Goal: Task Accomplishment & Management: Manage account settings

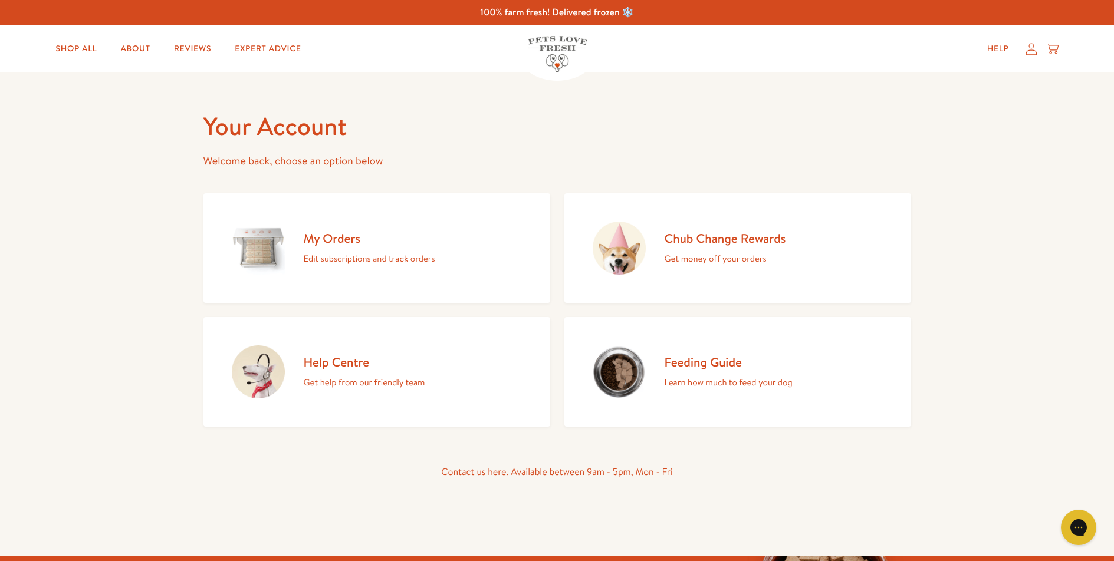
click at [356, 242] on h2 "My Orders" at bounding box center [369, 239] width 131 height 16
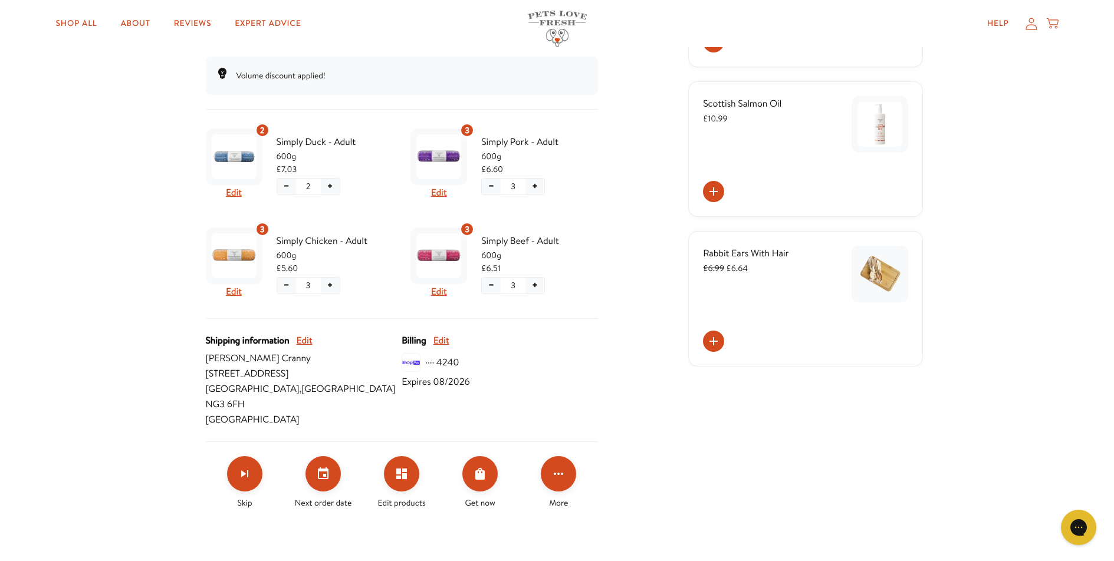
scroll to position [223, 0]
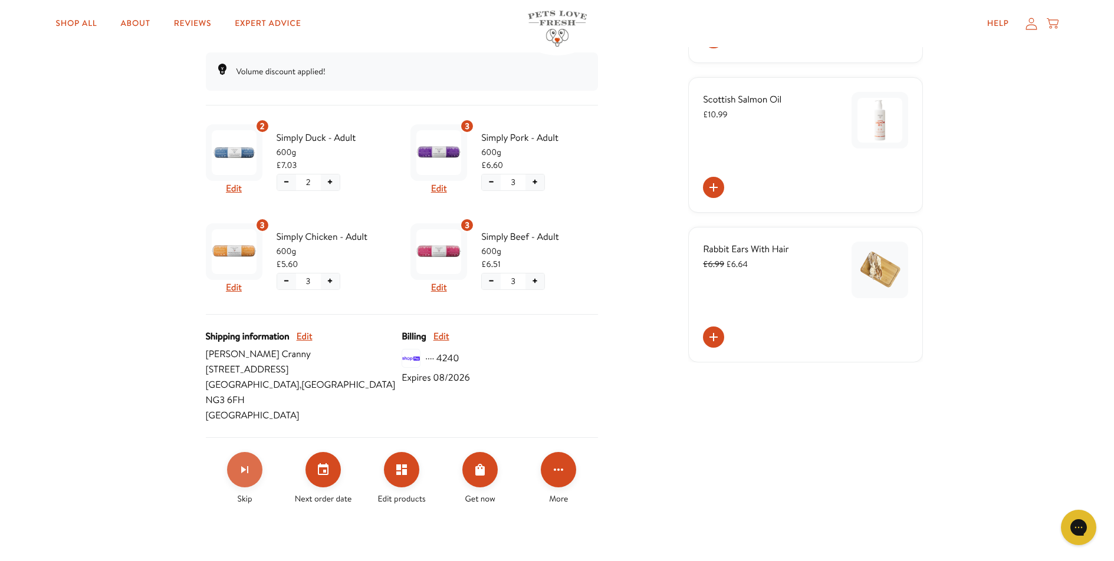
click at [252, 463] on icon "Skip subscription" at bounding box center [245, 470] width 14 height 14
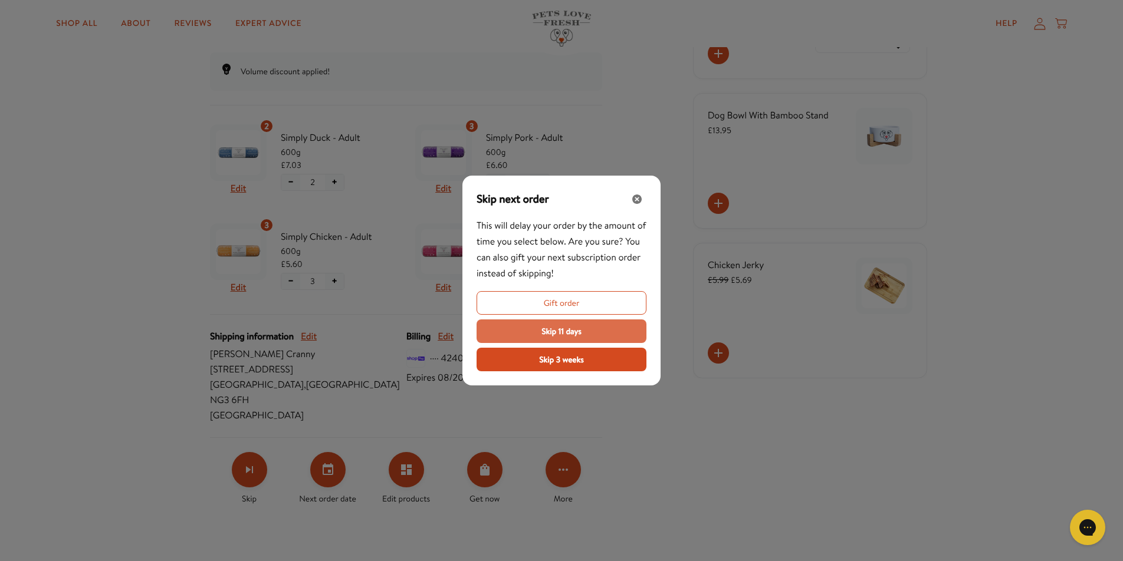
click at [512, 328] on button "Skip 11 days" at bounding box center [561, 332] width 170 height 24
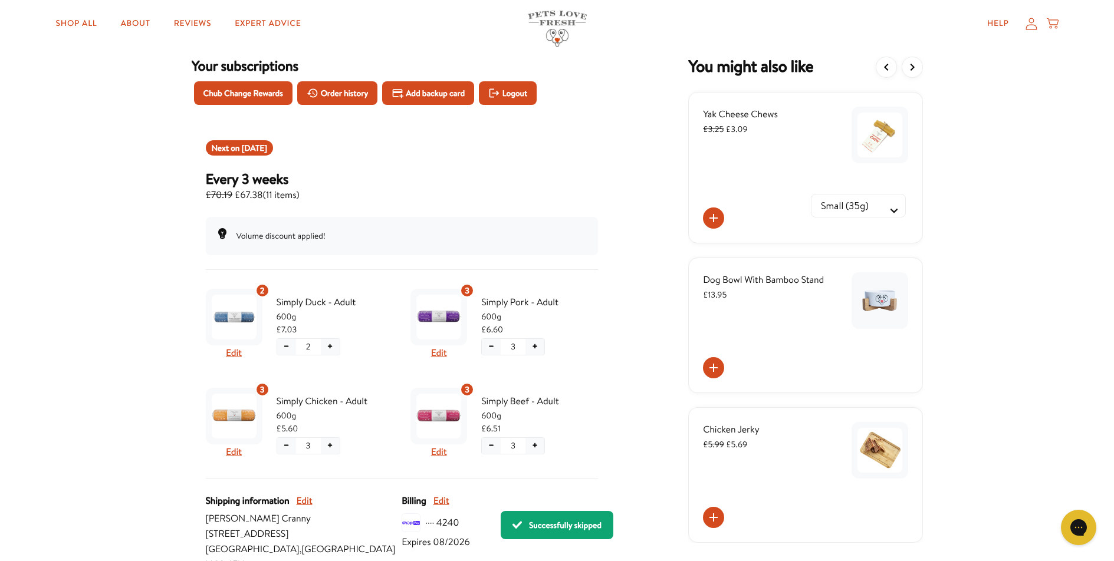
scroll to position [0, 0]
